Goal: Navigation & Orientation: Find specific page/section

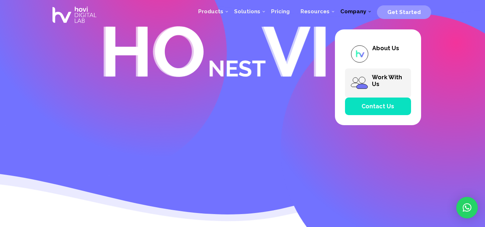
click at [385, 75] on span "Work With Us" at bounding box center [387, 81] width 30 height 14
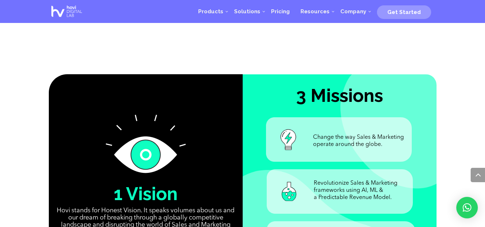
scroll to position [431, 0]
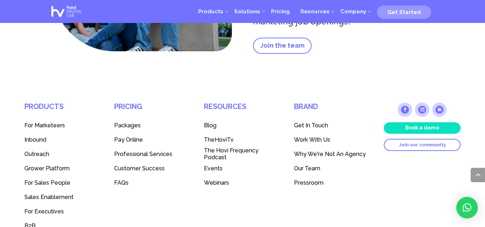
scroll to position [1519, 0]
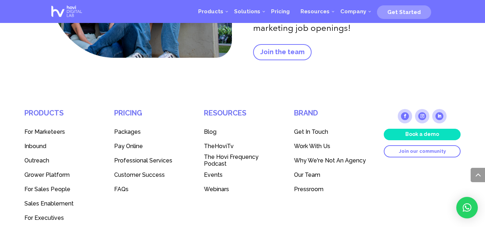
click at [316, 175] on span "Our Team" at bounding box center [307, 175] width 26 height 7
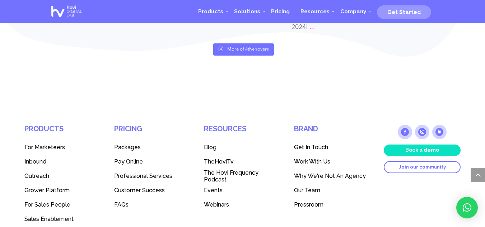
scroll to position [3283, 0]
